Goal: Information Seeking & Learning: Learn about a topic

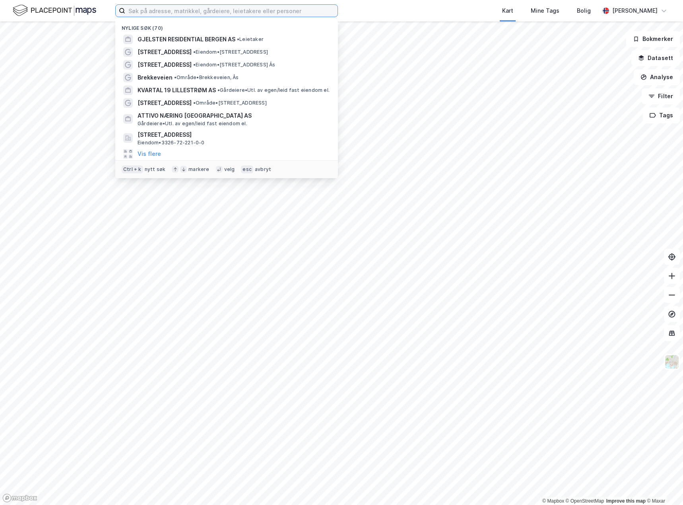
click at [189, 10] on input at bounding box center [231, 11] width 212 height 12
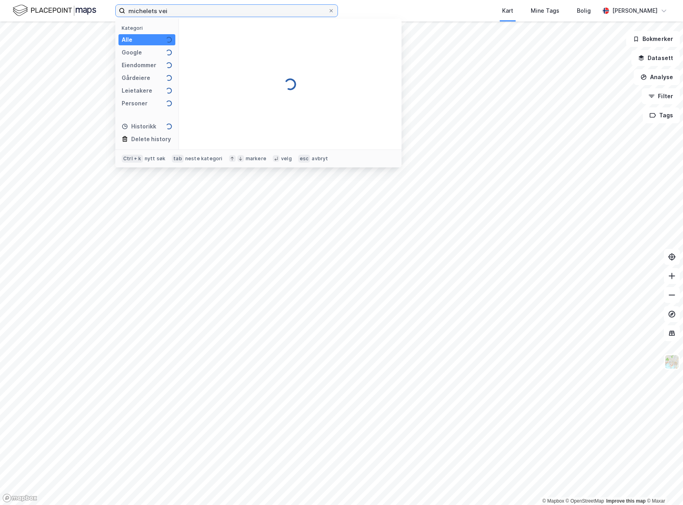
type input "michelets vei"
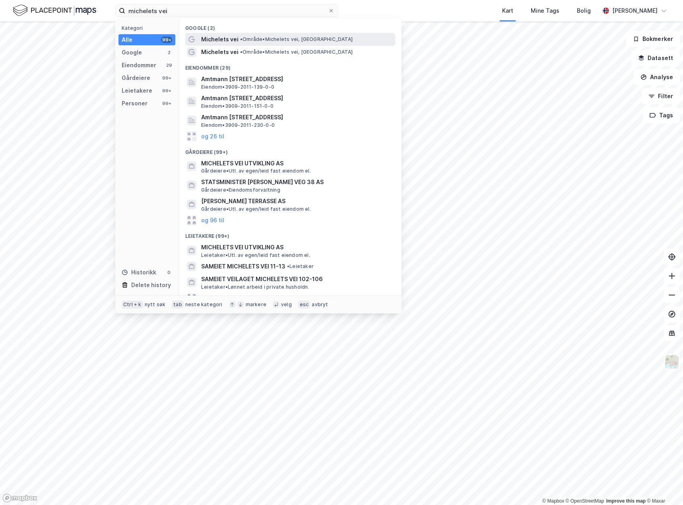
click at [243, 41] on span "•" at bounding box center [241, 39] width 2 height 6
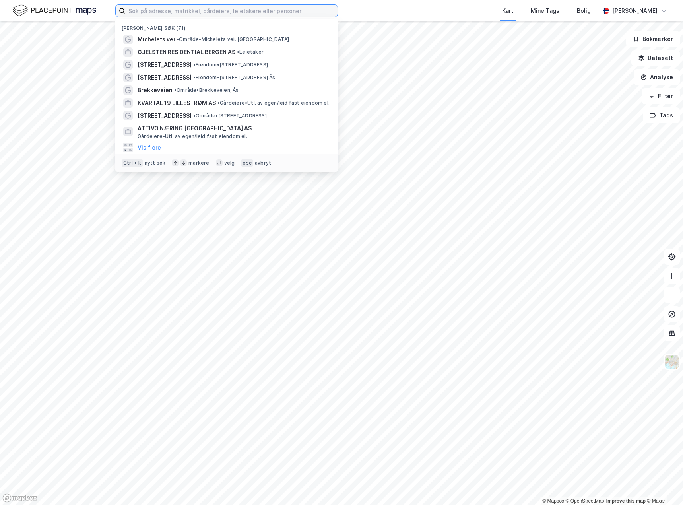
click at [226, 11] on input at bounding box center [231, 11] width 212 height 12
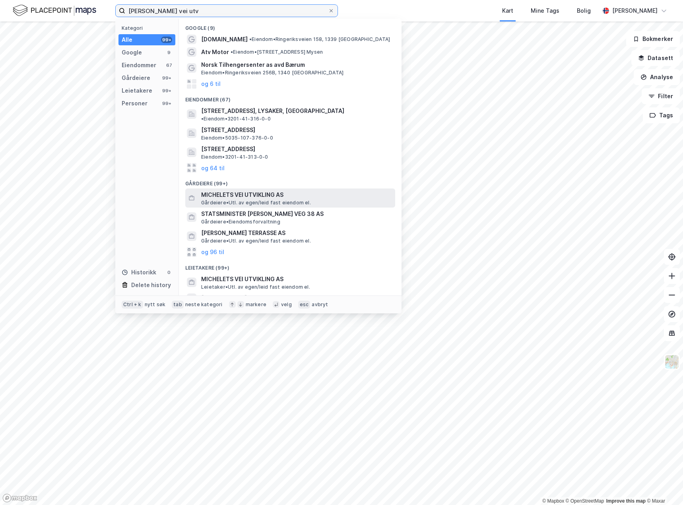
type input "[PERSON_NAME] vei utv"
click at [264, 192] on span "MICHELETS VEI UTVIKLING AS" at bounding box center [296, 195] width 191 height 10
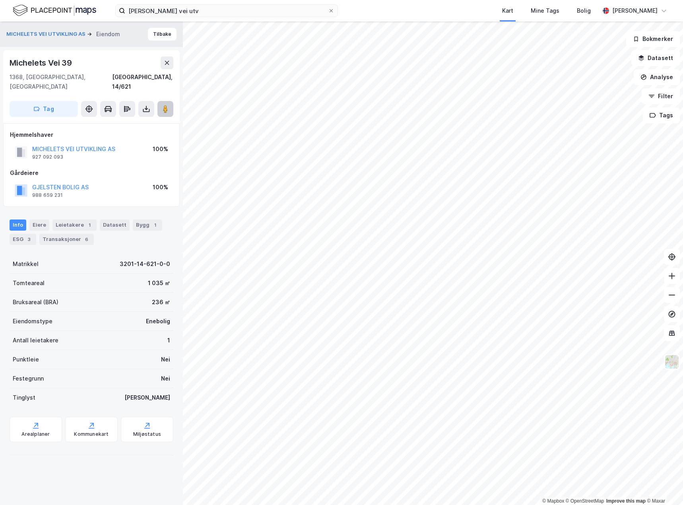
click at [163, 105] on button at bounding box center [166, 109] width 16 height 16
